Goal: Task Accomplishment & Management: Complete application form

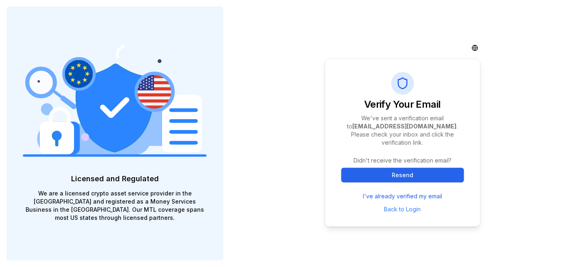
drag, startPoint x: 411, startPoint y: 172, endPoint x: 458, endPoint y: 229, distance: 74.0
click at [503, 250] on div "Verify Your Email We've sent a verification email to [EMAIL_ADDRESS][DOMAIN_NAM…" at bounding box center [402, 133] width 345 height 267
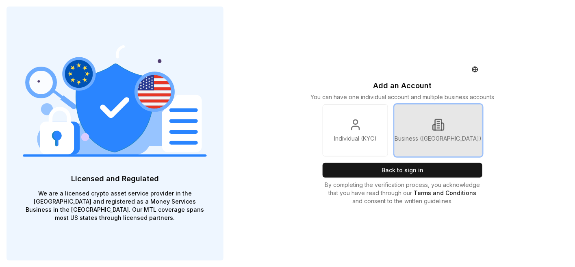
click at [448, 140] on p "Business (KYB)" at bounding box center [438, 139] width 87 height 8
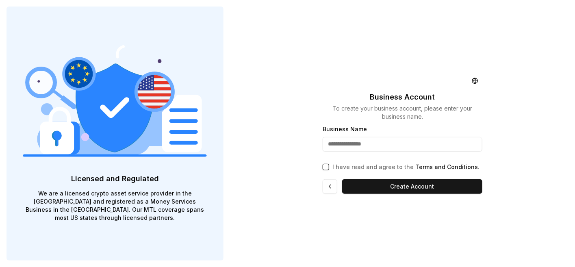
click at [359, 146] on input "Business Name" at bounding box center [403, 144] width 160 height 15
type input "**********"
click at [326, 165] on button "I have read and agree to the Terms and Conditions ." at bounding box center [326, 167] width 7 height 7
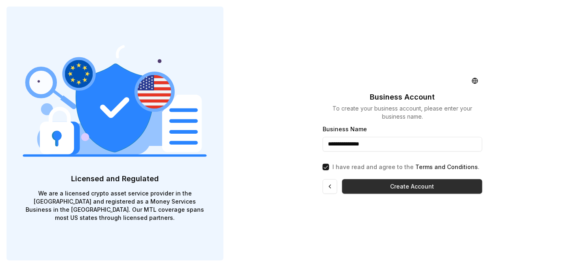
click at [409, 186] on button "Create Account" at bounding box center [412, 186] width 140 height 15
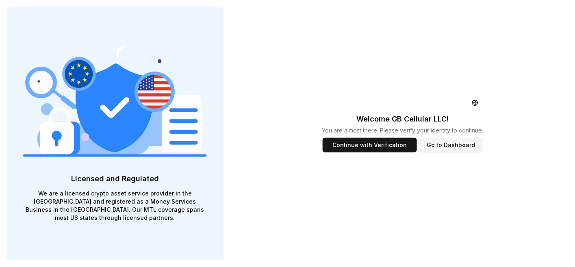
click at [450, 145] on button "Go to Dashboard" at bounding box center [451, 145] width 62 height 15
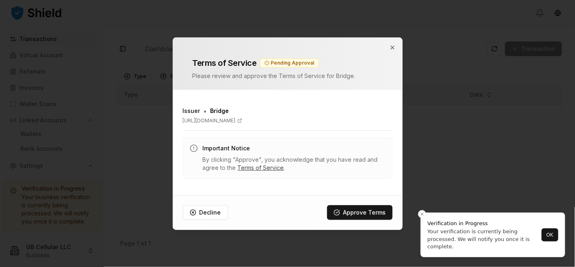
click at [264, 166] on link "Terms of Service" at bounding box center [261, 167] width 46 height 7
